Goal: Information Seeking & Learning: Find specific fact

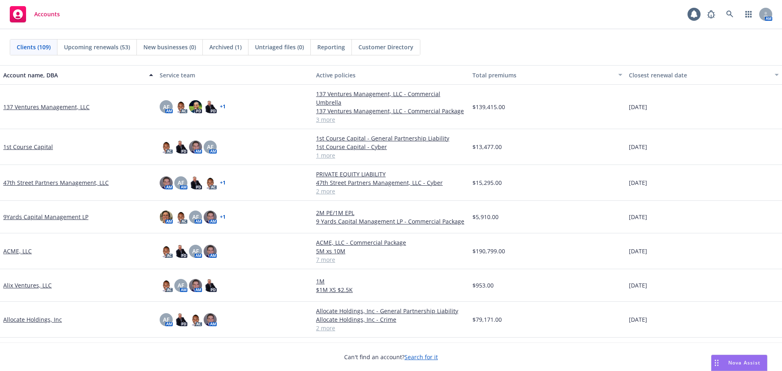
click at [730, 5] on div "Accounts 1 AM" at bounding box center [391, 14] width 782 height 29
click at [724, 14] on link at bounding box center [730, 14] width 16 height 16
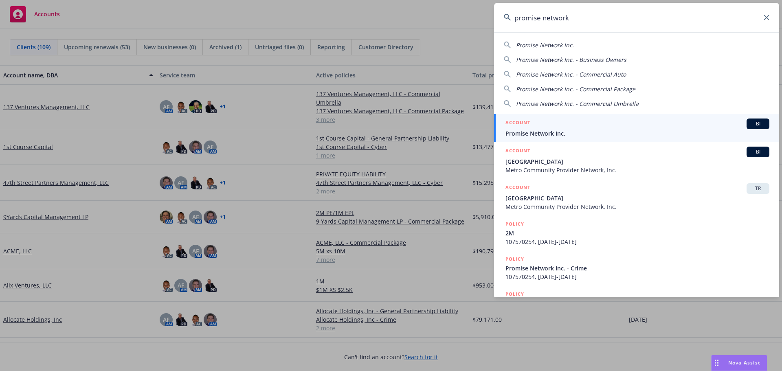
type input "promise network"
click at [559, 128] on div "ACCOUNT BI" at bounding box center [638, 124] width 264 height 11
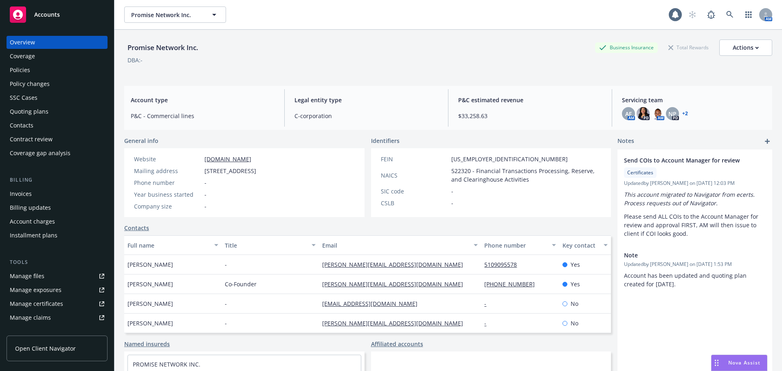
click at [22, 68] on div "Policies" at bounding box center [20, 70] width 20 height 13
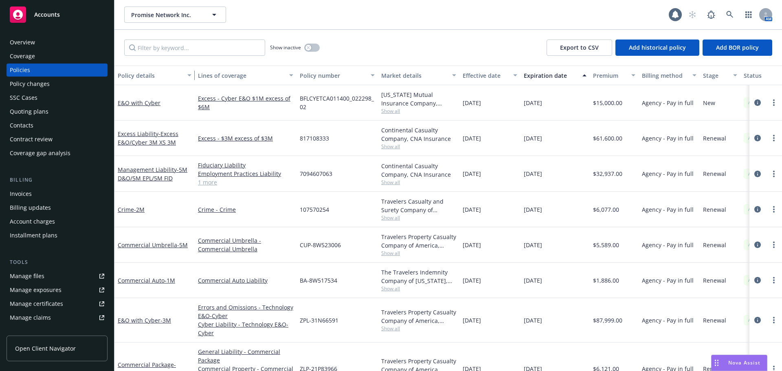
drag, startPoint x: 172, startPoint y: 73, endPoint x: 191, endPoint y: 81, distance: 21.1
click at [191, 81] on div "button" at bounding box center [191, 75] width 4 height 19
click at [150, 176] on span "- 5M D&O/5M EPL/5M FID" at bounding box center [153, 174] width 70 height 16
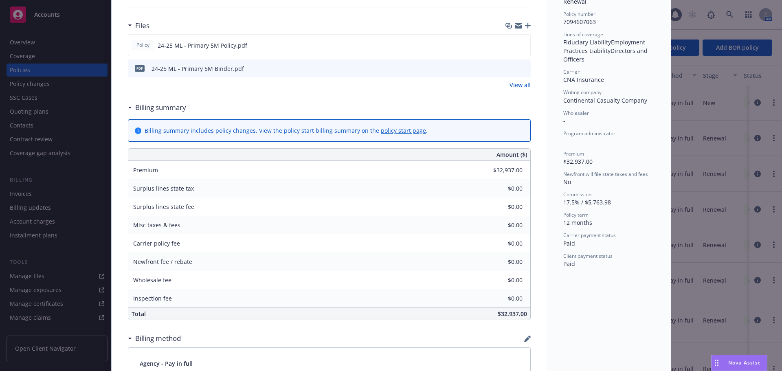
scroll to position [90, 0]
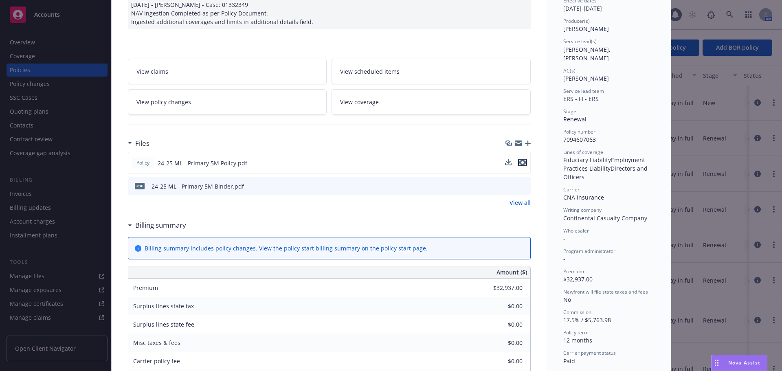
click at [521, 162] on icon "preview file" at bounding box center [522, 163] width 7 height 6
